Goal: Task Accomplishment & Management: Manage account settings

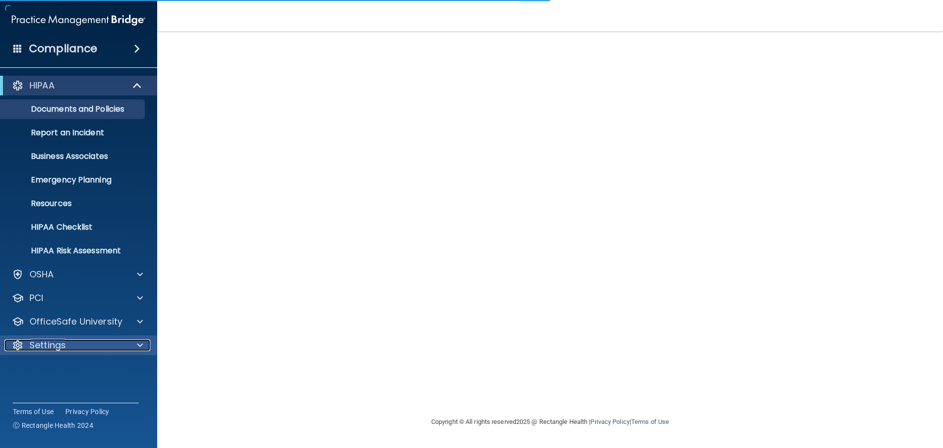
click at [44, 342] on p "Settings" at bounding box center [47, 345] width 36 height 12
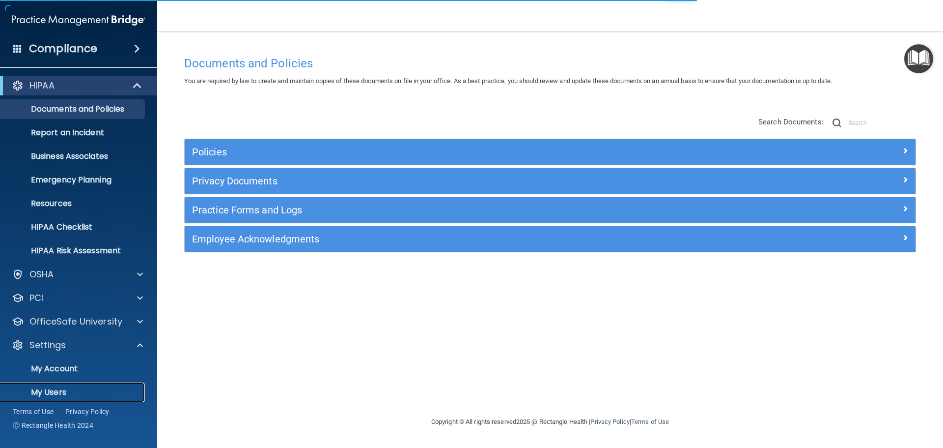
click at [60, 384] on link "My Users" at bounding box center [67, 392] width 155 height 20
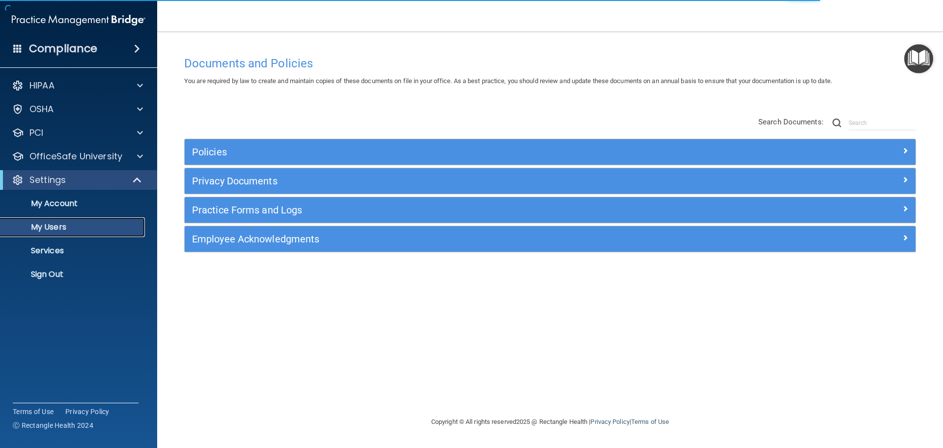
select select "20"
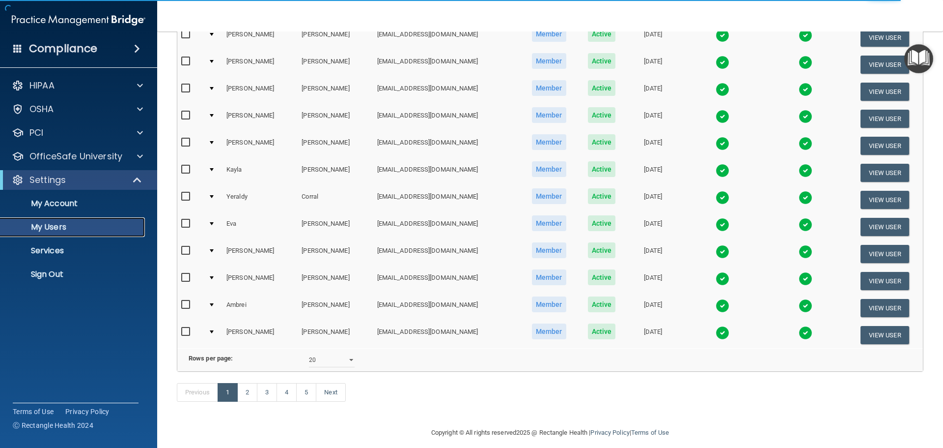
scroll to position [344, 0]
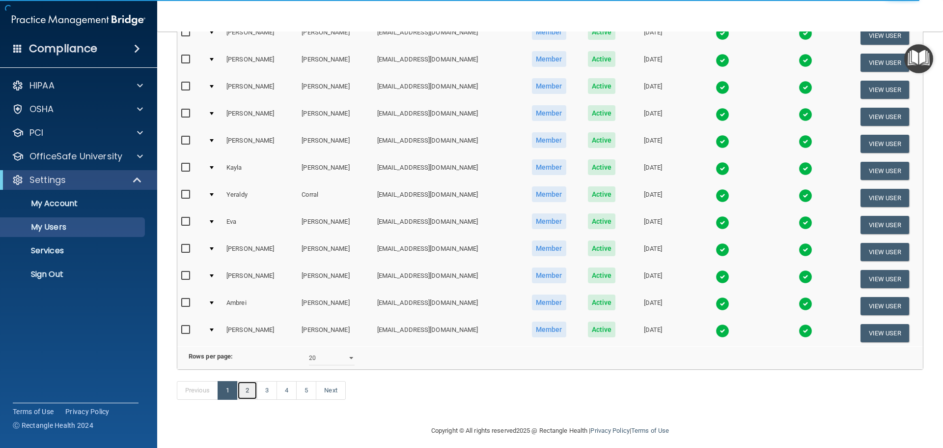
click at [248, 399] on link "2" at bounding box center [247, 390] width 20 height 19
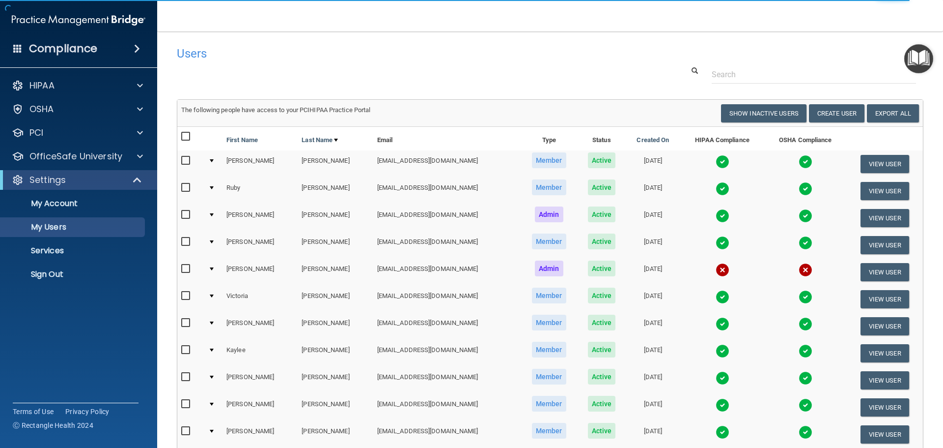
select select "20"
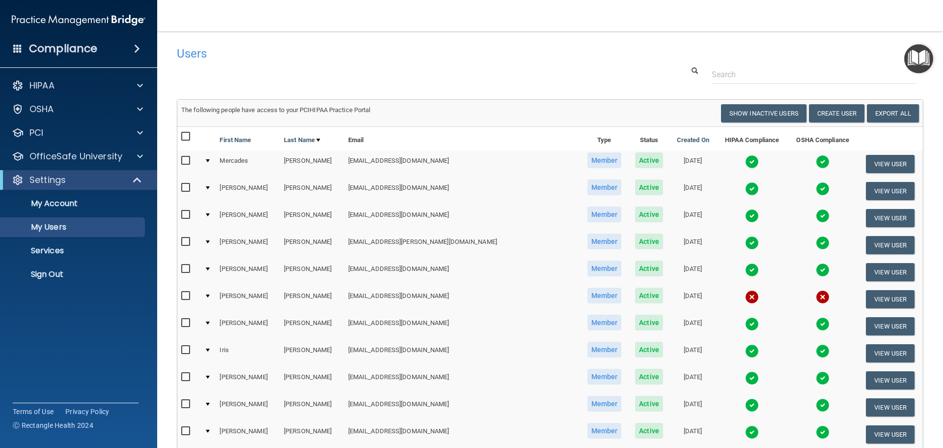
click at [745, 351] on img at bounding box center [752, 351] width 14 height 14
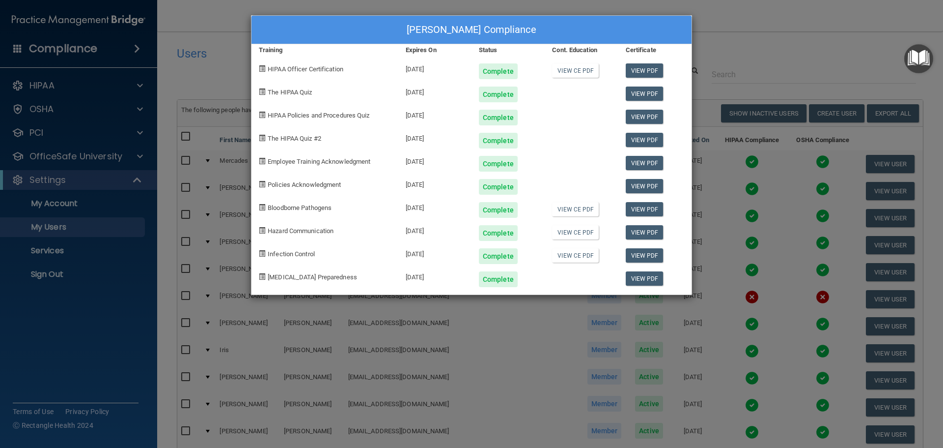
click at [734, 61] on div "[PERSON_NAME] Compliance Training Expires On Status Cont. Education Certificate…" at bounding box center [471, 224] width 943 height 448
